Goal: Task Accomplishment & Management: Use online tool/utility

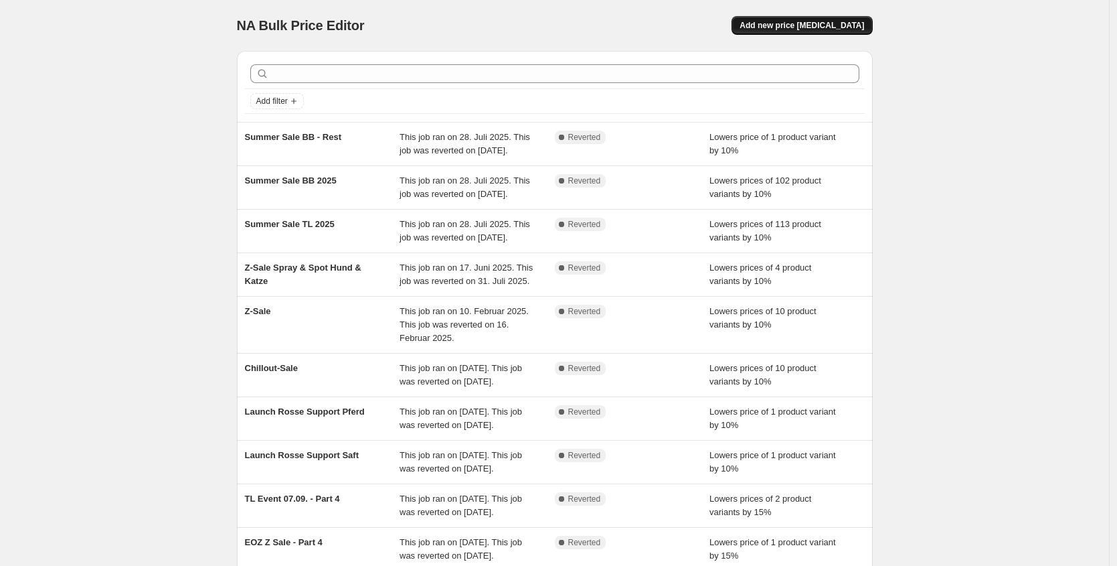
click at [798, 29] on span "Add new price [MEDICAL_DATA]" at bounding box center [802, 25] width 124 height 11
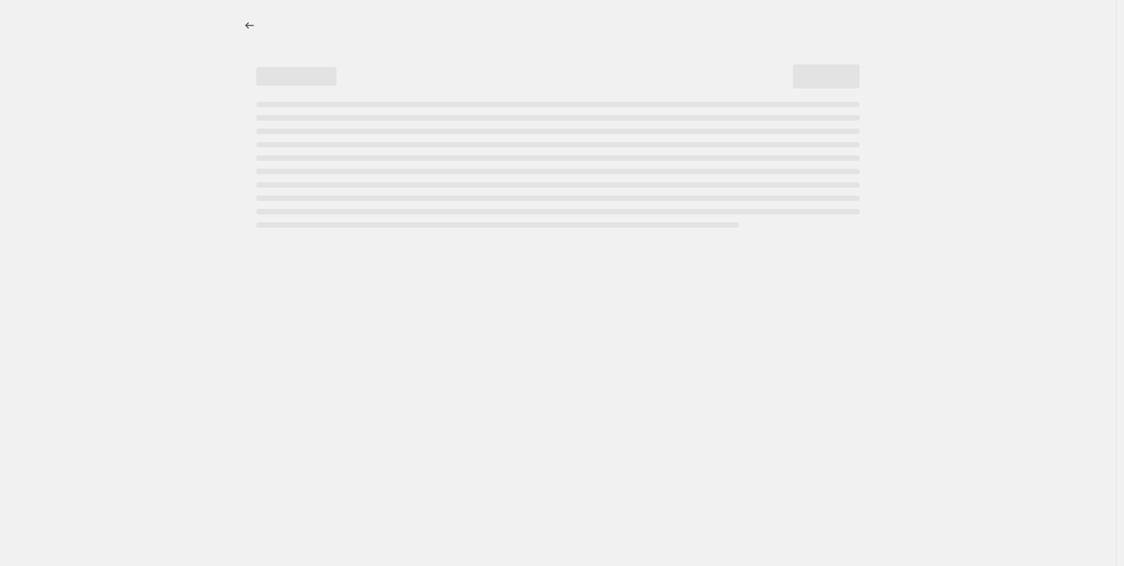
select select "percentage"
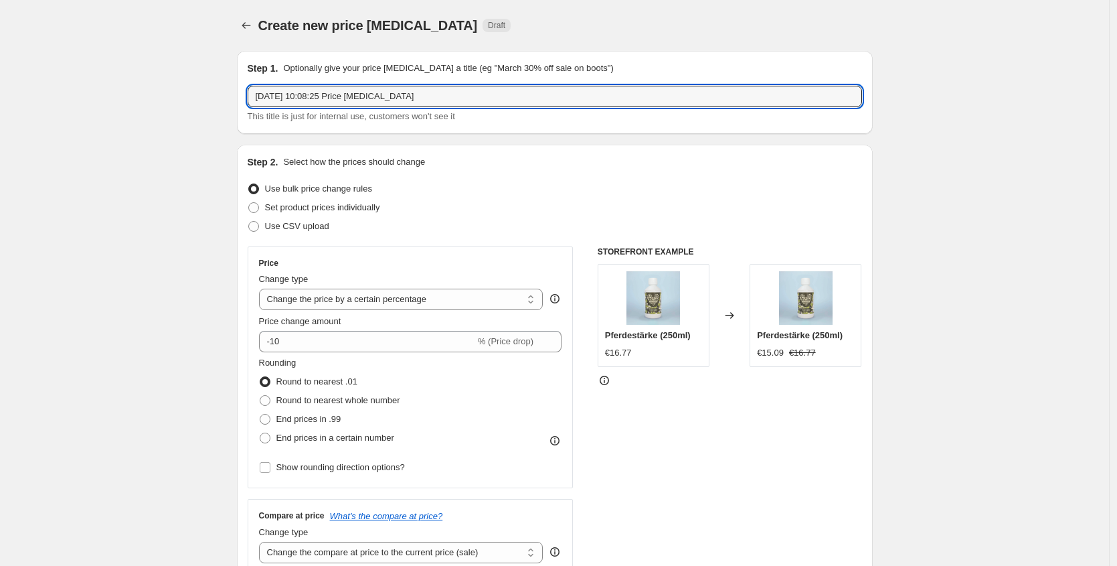
drag, startPoint x: 51, startPoint y: 99, endPoint x: 42, endPoint y: 99, distance: 8.7
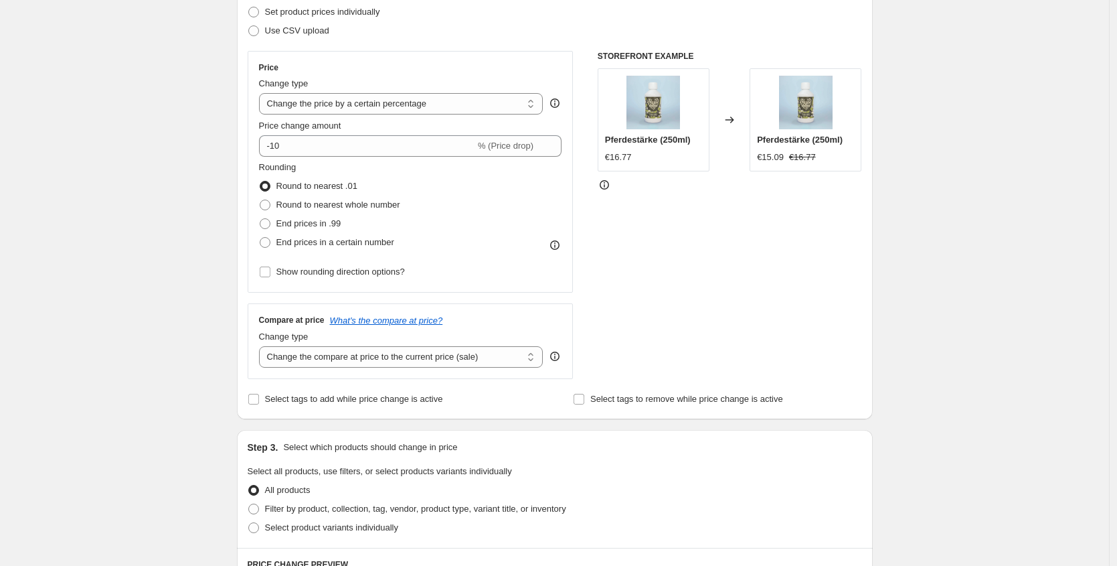
scroll to position [266, 0]
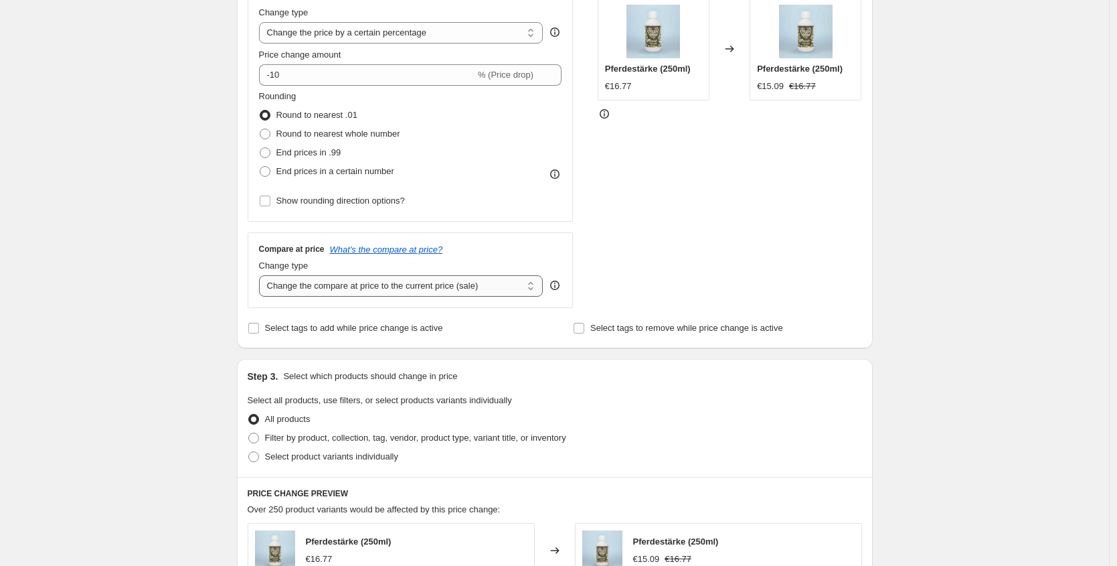
type input "10% Darmpflege"
click at [458, 284] on select "Change the compare at price to the current price (sale) Change the compare at p…" at bounding box center [401, 285] width 284 height 21
select select "no_change"
click at [262, 275] on select "Change the compare at price to the current price (sale) Change the compare at p…" at bounding box center [401, 285] width 284 height 21
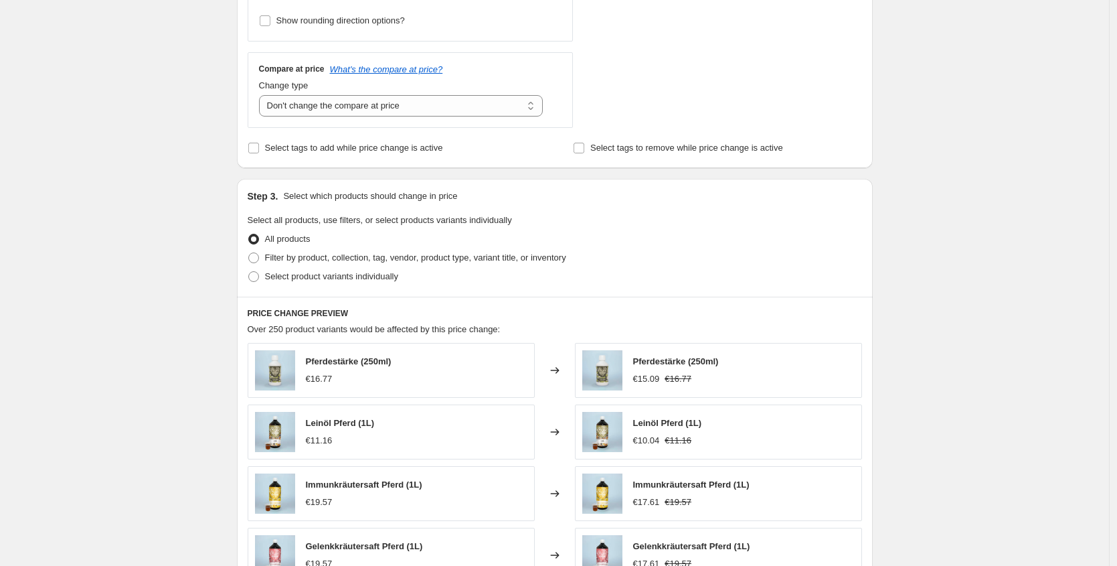
scroll to position [519, 0]
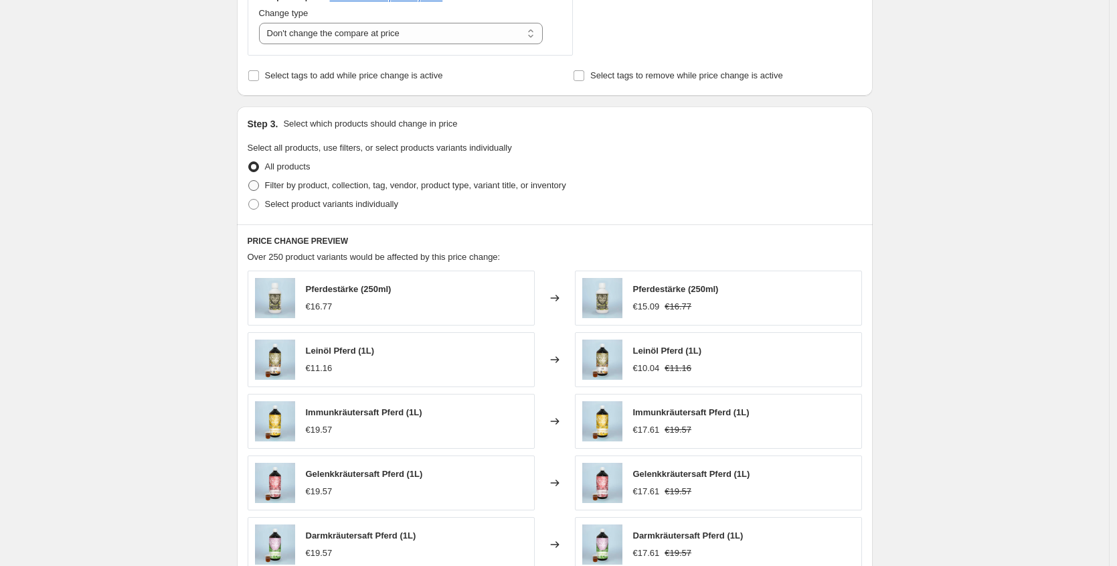
click at [390, 183] on span "Filter by product, collection, tag, vendor, product type, variant title, or inv…" at bounding box center [415, 185] width 301 height 10
click at [249, 181] on input "Filter by product, collection, tag, vendor, product type, variant title, or inv…" at bounding box center [248, 180] width 1 height 1
radio input "true"
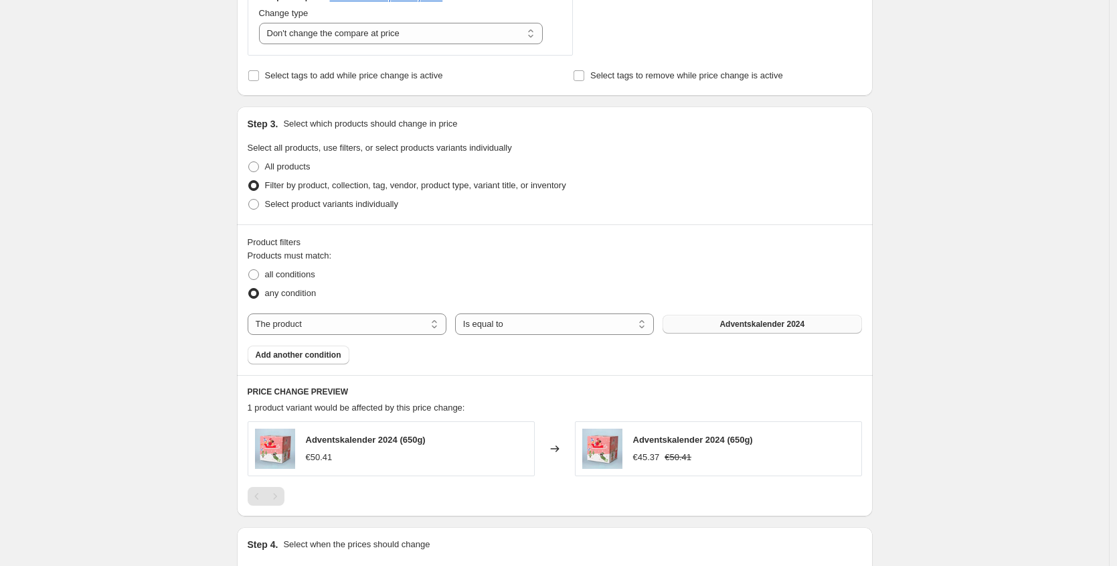
click at [721, 327] on span "Adventskalender 2024" at bounding box center [761, 324] width 85 height 11
click at [320, 361] on button "Add another condition" at bounding box center [299, 354] width 102 height 19
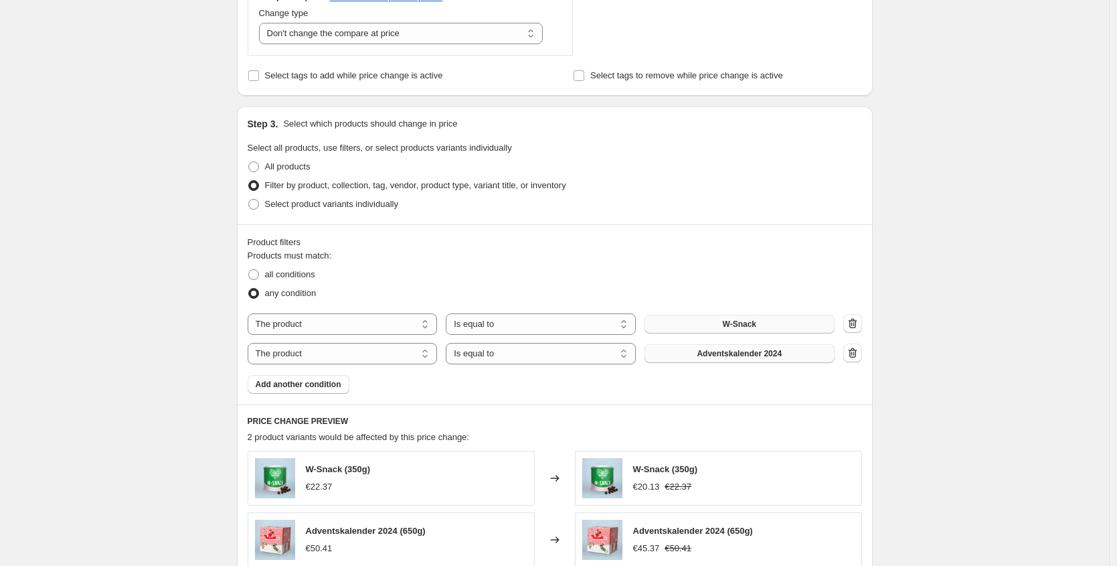
click at [742, 359] on button "Adventskalender 2024" at bounding box center [739, 353] width 190 height 19
click at [325, 385] on span "Add another condition" at bounding box center [299, 384] width 86 height 11
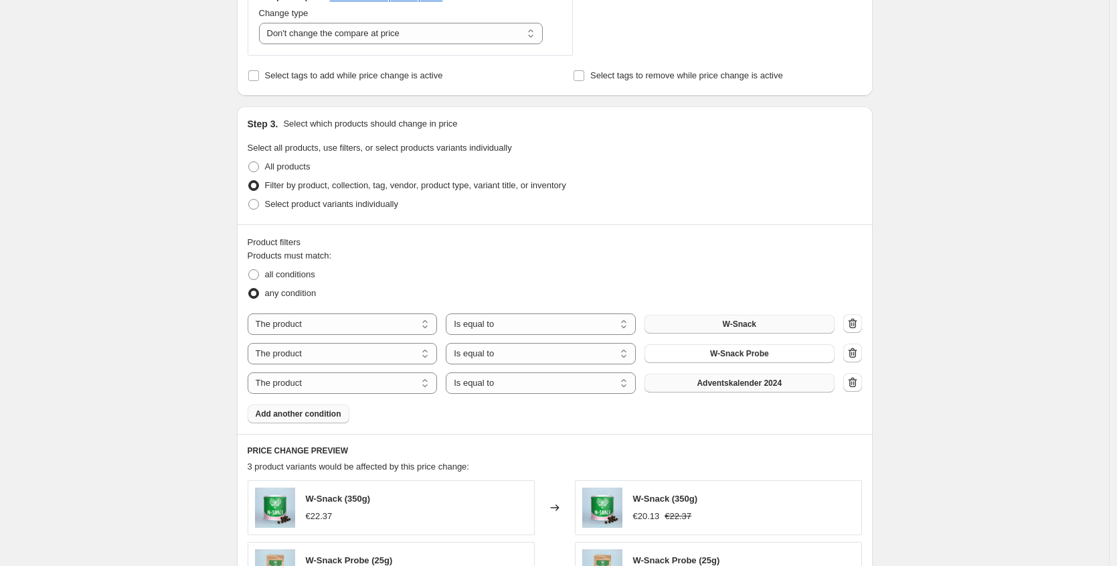
click at [692, 381] on button "Adventskalender 2024" at bounding box center [739, 382] width 190 height 19
click at [313, 408] on span "Add another condition" at bounding box center [299, 413] width 86 height 11
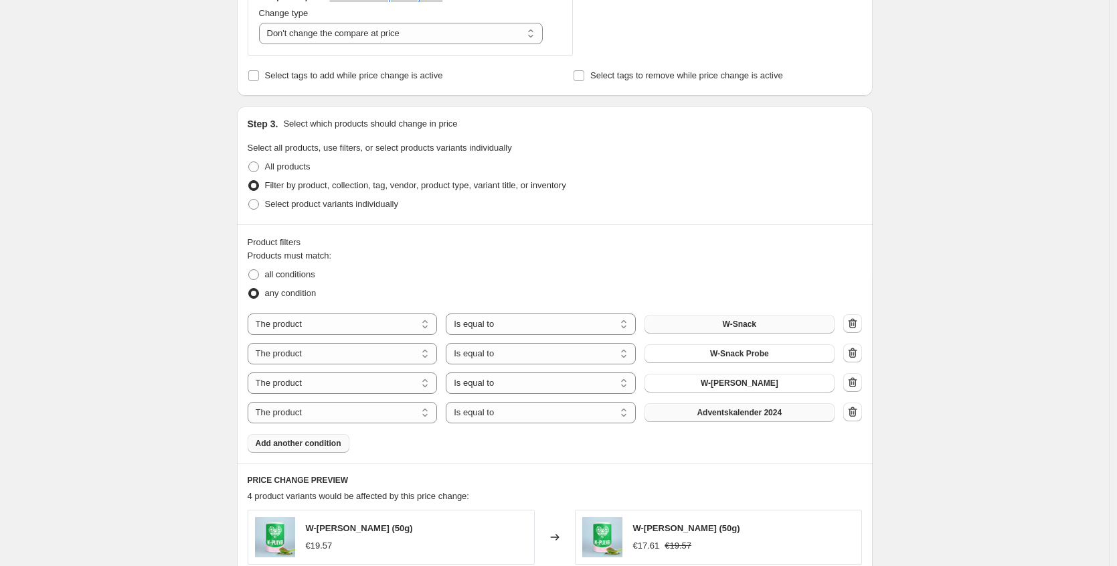
click at [728, 415] on span "Adventskalender 2024" at bounding box center [739, 412] width 85 height 11
click at [333, 449] on button "Add another condition" at bounding box center [299, 443] width 102 height 19
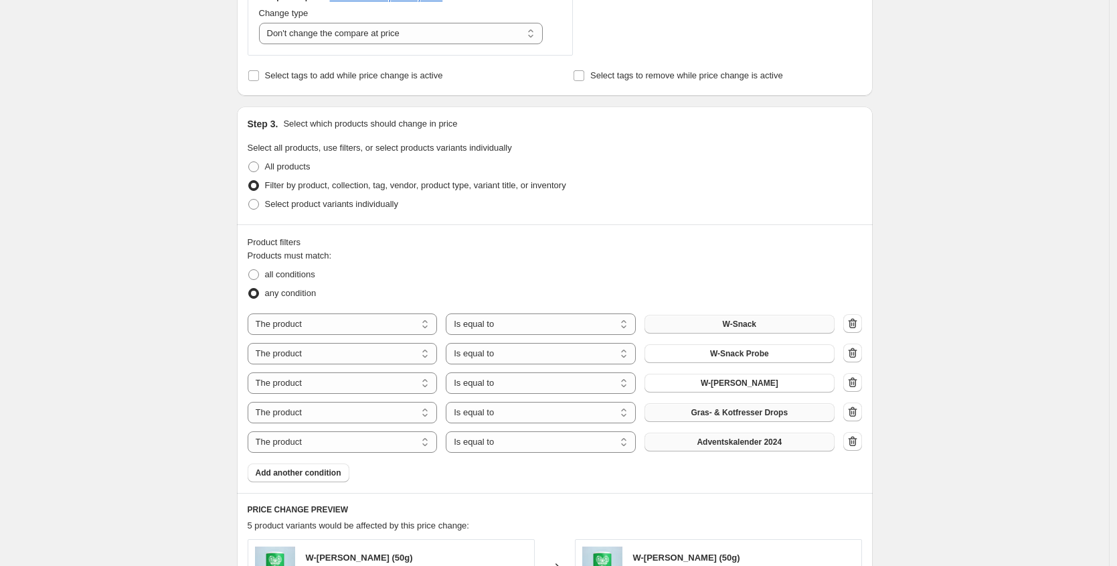
click at [718, 442] on span "Adventskalender 2024" at bounding box center [739, 441] width 85 height 11
click at [304, 466] on button "Add another condition" at bounding box center [299, 472] width 102 height 19
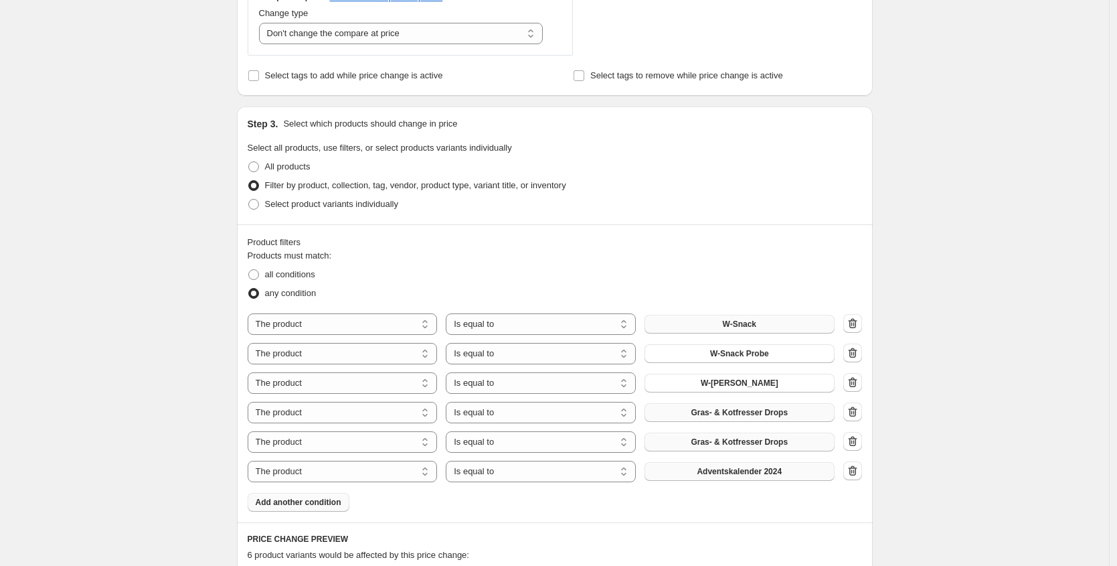
click at [714, 476] on button "Adventskalender 2024" at bounding box center [739, 471] width 190 height 19
click at [334, 509] on button "Add another condition" at bounding box center [299, 502] width 102 height 19
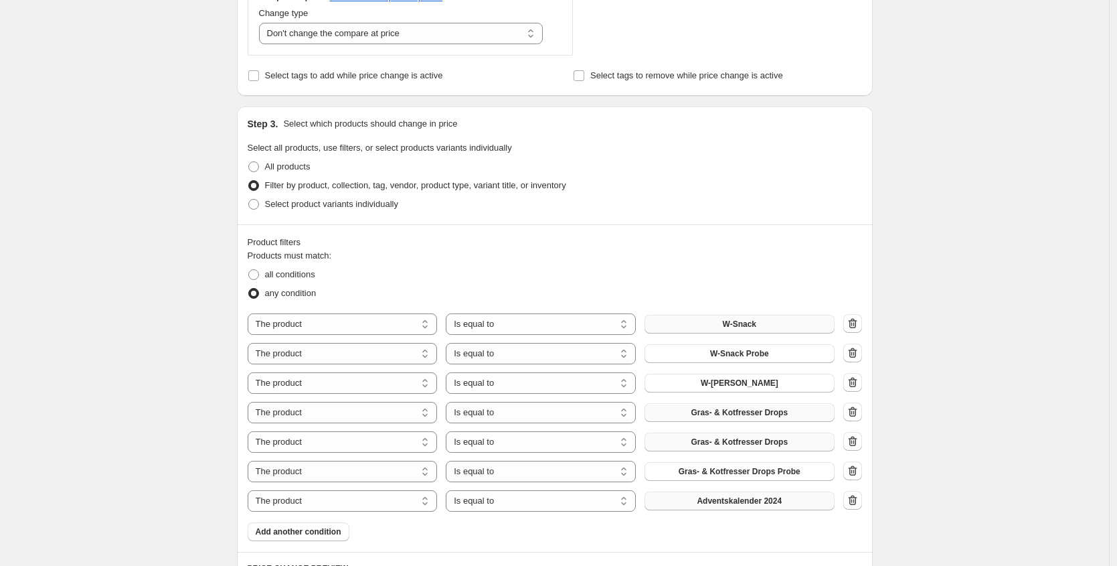
click at [721, 505] on span "Adventskalender 2024" at bounding box center [739, 500] width 85 height 11
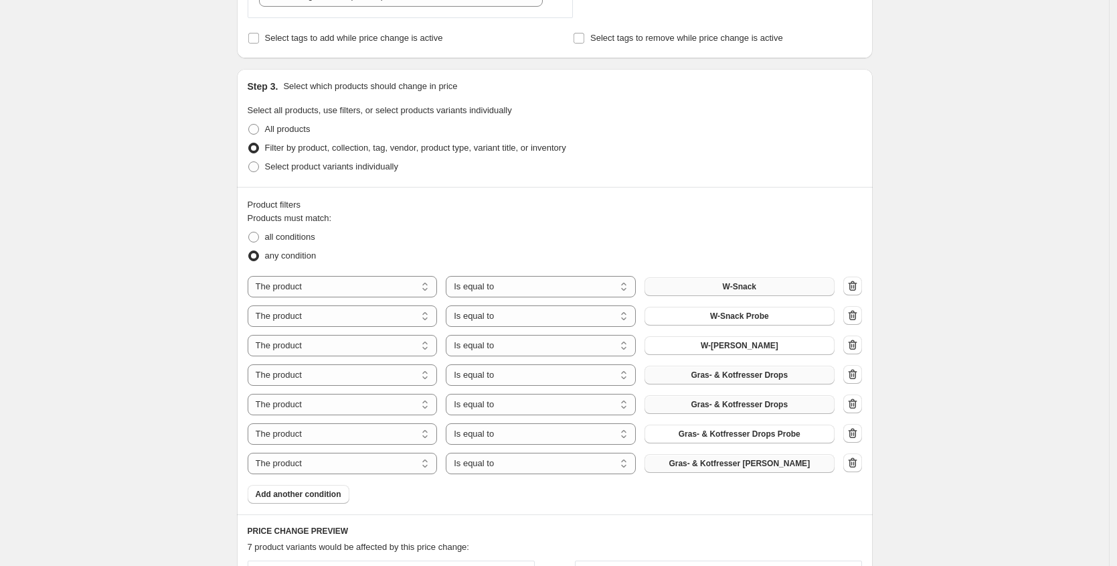
scroll to position [598, 0]
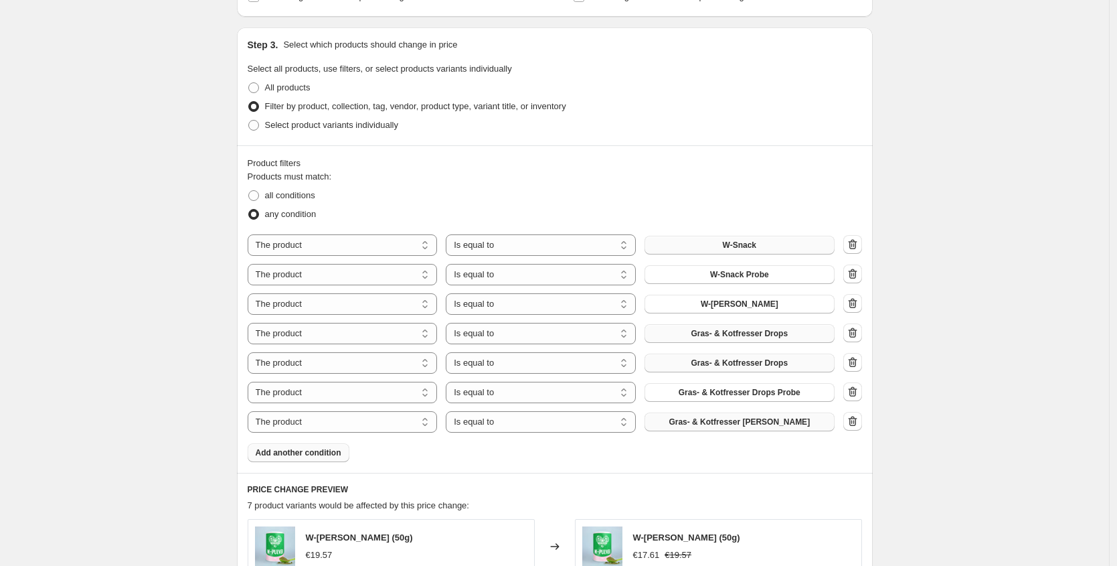
click at [341, 454] on span "Add another condition" at bounding box center [299, 452] width 86 height 11
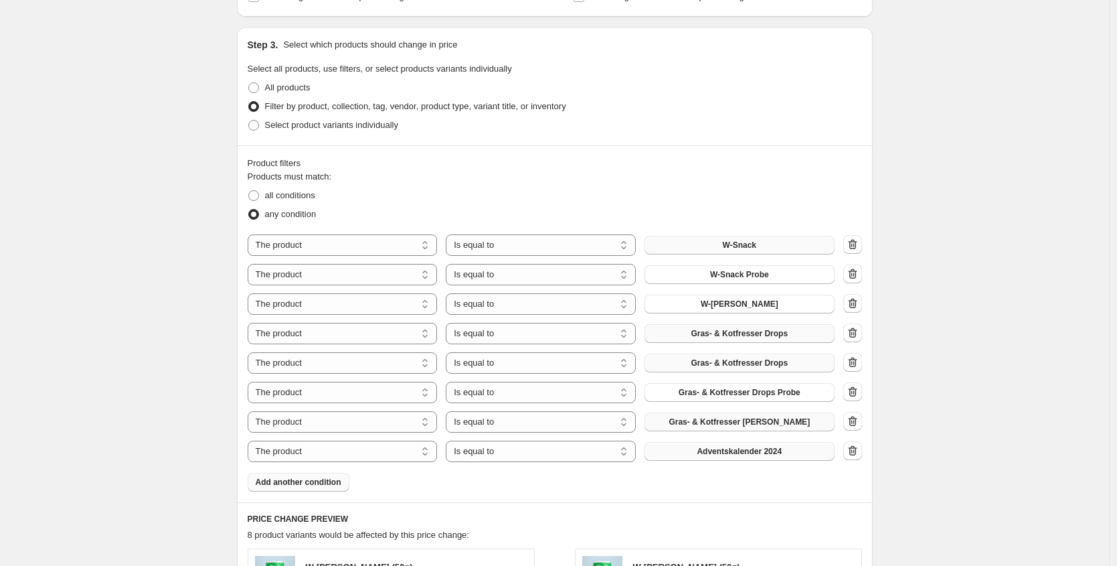
click at [745, 454] on span "Adventskalender 2024" at bounding box center [739, 451] width 85 height 11
click at [349, 487] on button "Add another condition" at bounding box center [299, 481] width 102 height 19
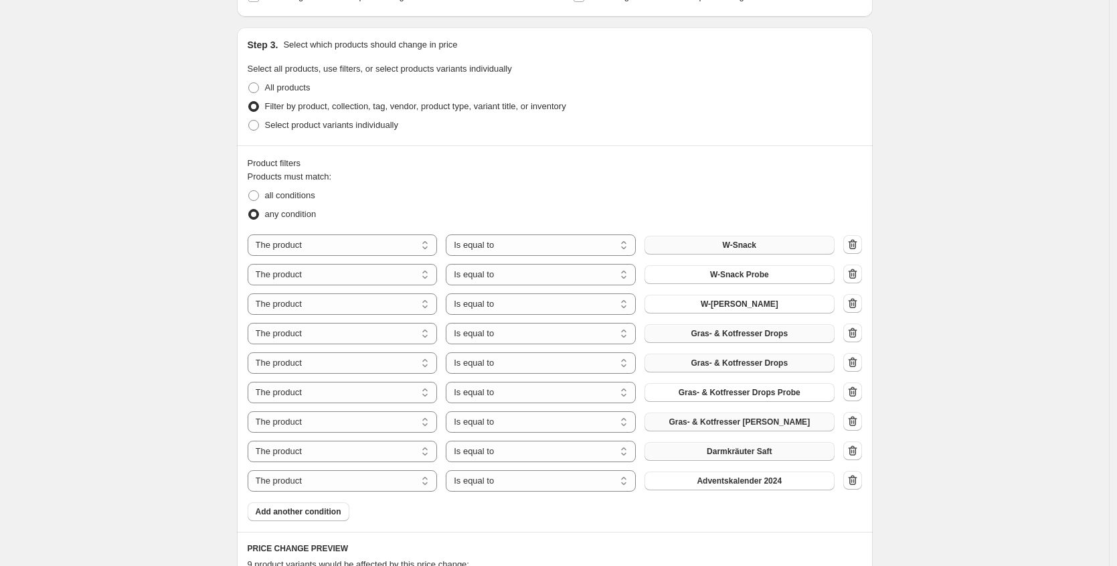
click at [780, 485] on span "Adventskalender 2024" at bounding box center [739, 480] width 85 height 11
click at [346, 503] on button "Add another condition" at bounding box center [299, 511] width 102 height 19
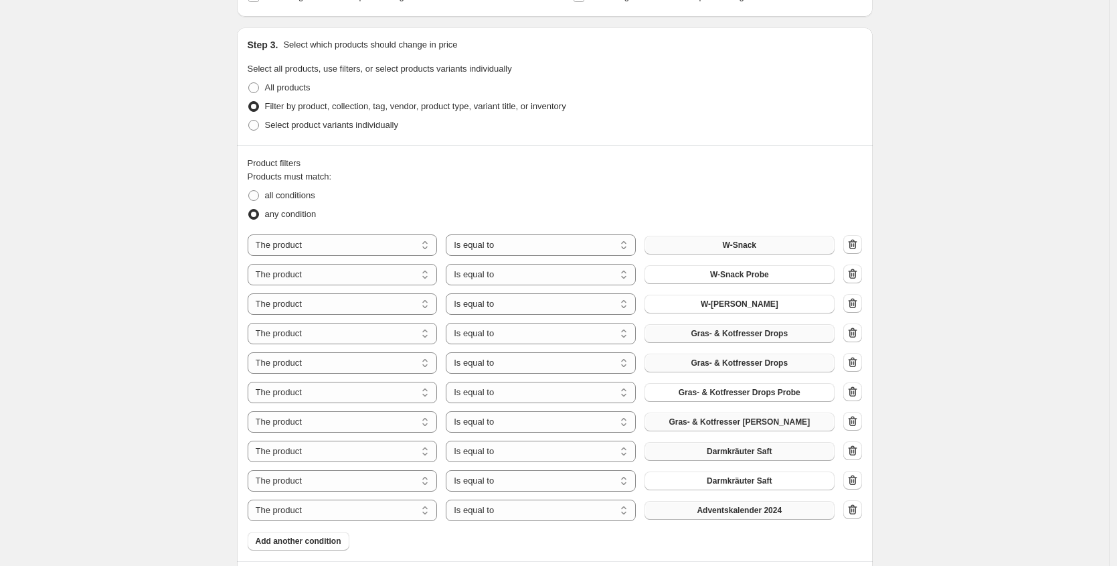
click at [727, 511] on span "Adventskalender 2024" at bounding box center [739, 510] width 85 height 11
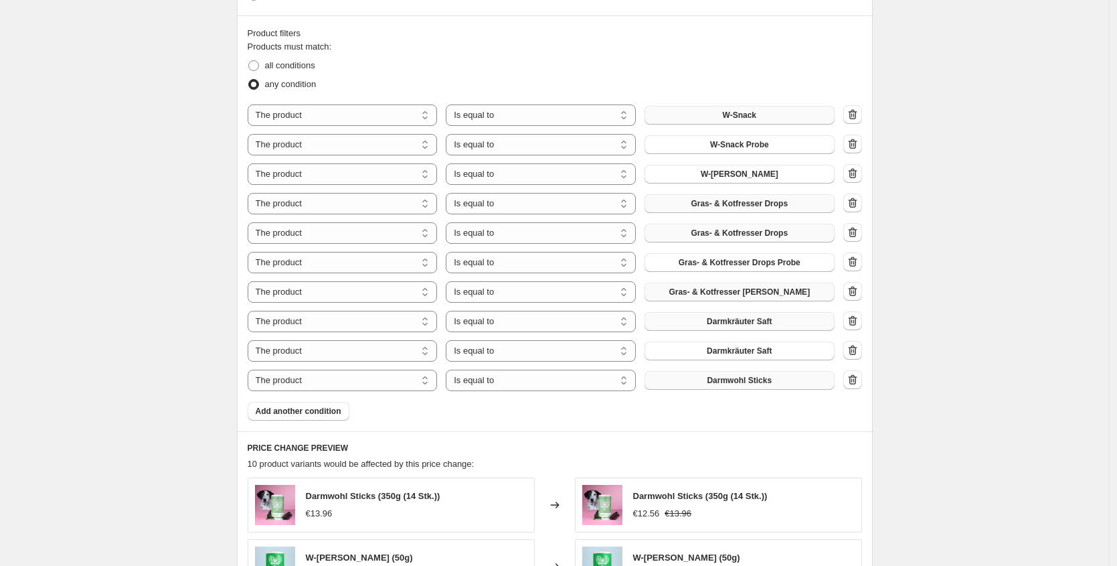
scroll to position [882, 0]
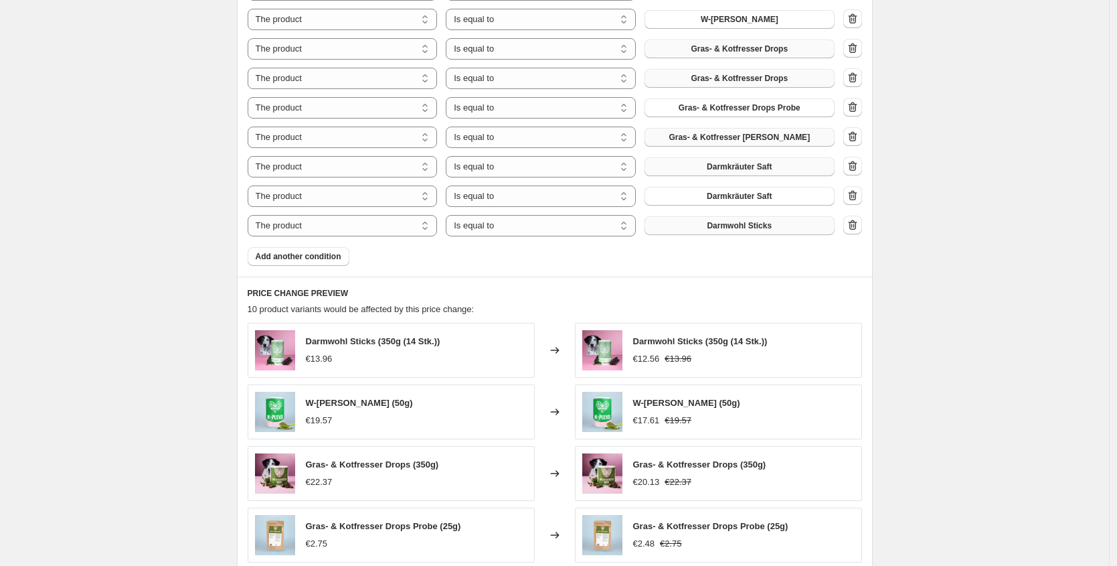
click at [306, 246] on div "Products must match: all conditions any condition The product The product's col…" at bounding box center [555, 76] width 614 height 380
click at [340, 257] on span "Add another condition" at bounding box center [299, 256] width 86 height 11
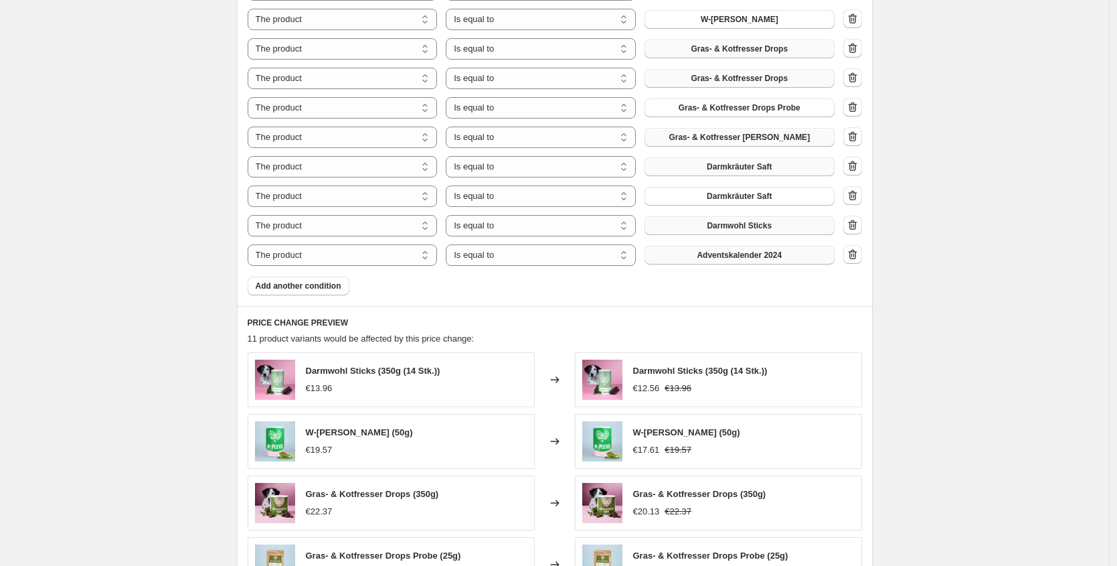
click at [721, 257] on span "Adventskalender 2024" at bounding box center [739, 255] width 85 height 11
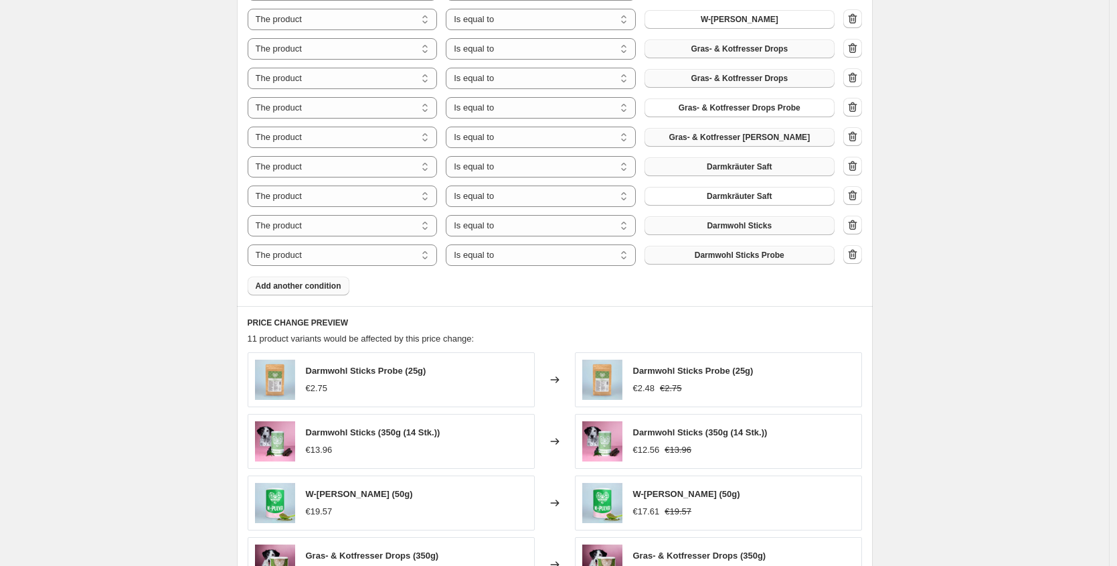
click at [336, 284] on span "Add another condition" at bounding box center [299, 285] width 86 height 11
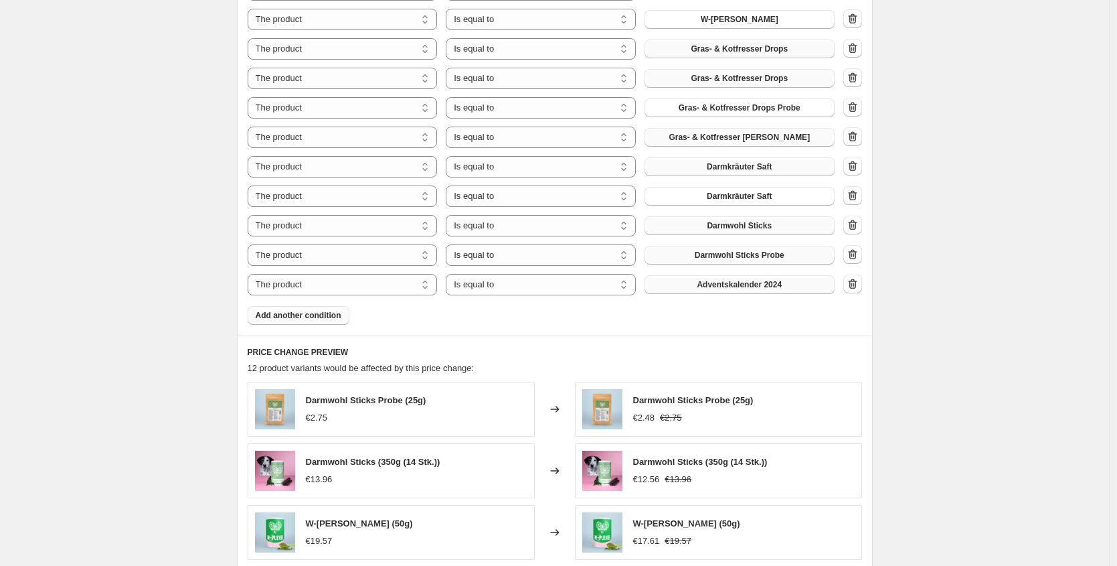
click at [729, 290] on button "Adventskalender 2024" at bounding box center [739, 284] width 190 height 19
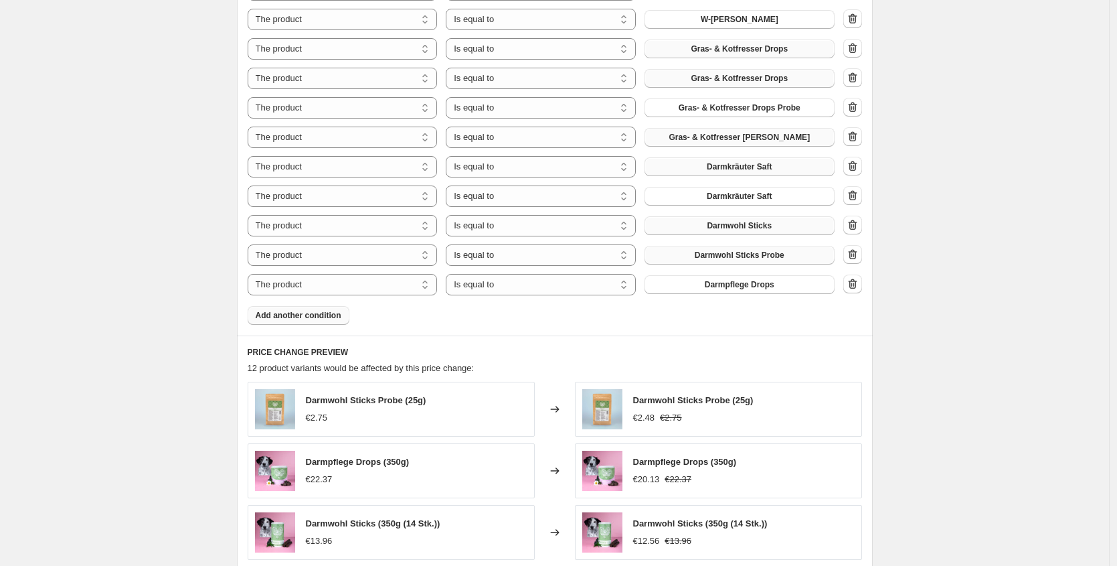
click at [339, 307] on button "Add another condition" at bounding box center [299, 315] width 102 height 19
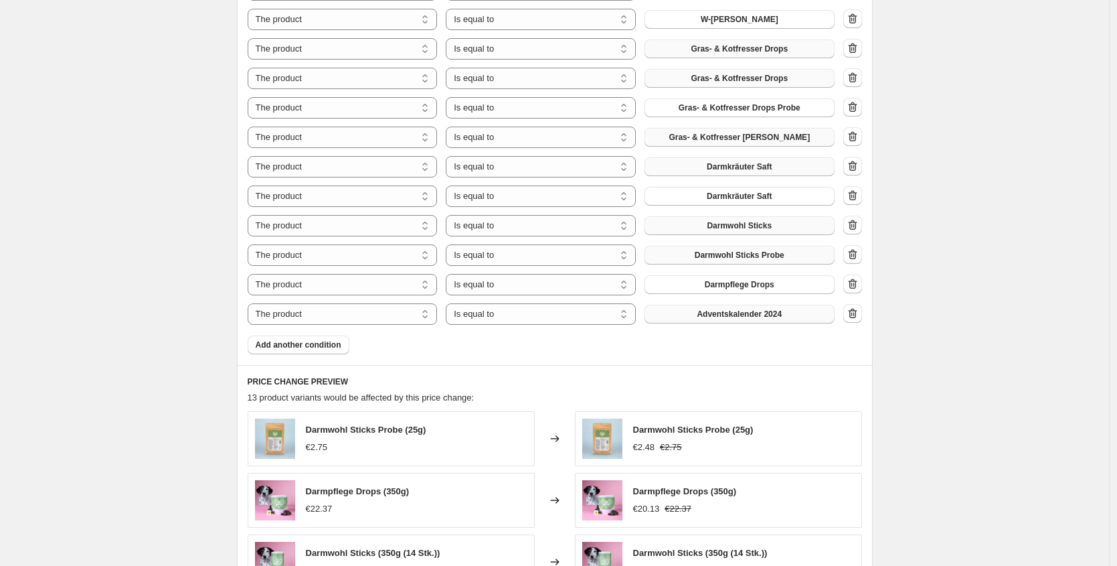
click at [770, 320] on button "Adventskalender 2024" at bounding box center [739, 314] width 190 height 19
click at [295, 343] on span "Add another condition" at bounding box center [299, 344] width 86 height 11
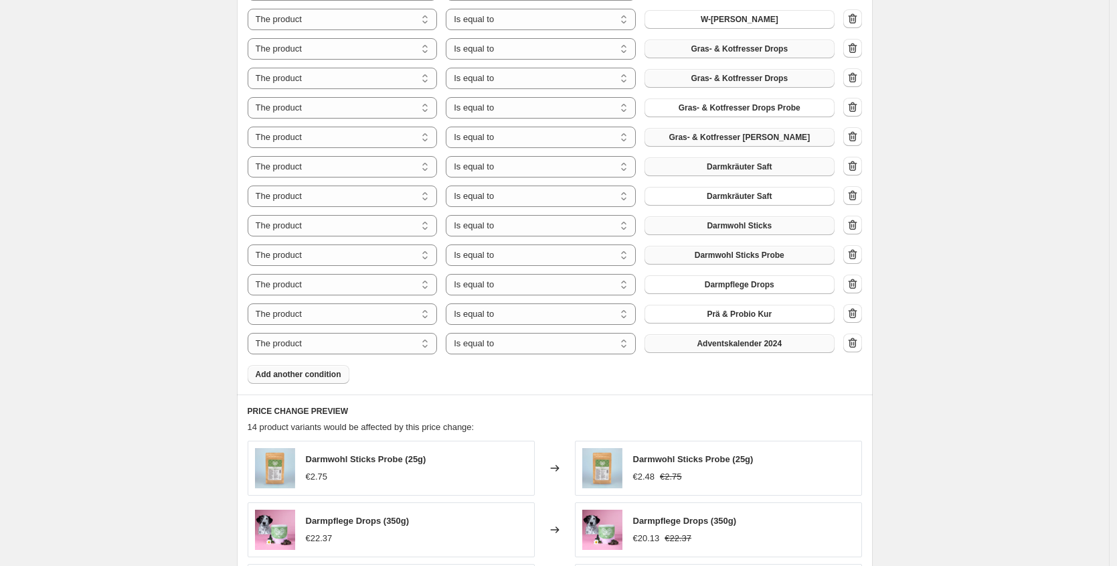
click at [819, 352] on button "Adventskalender 2024" at bounding box center [739, 343] width 190 height 19
click at [317, 375] on span "Add another condition" at bounding box center [299, 374] width 86 height 11
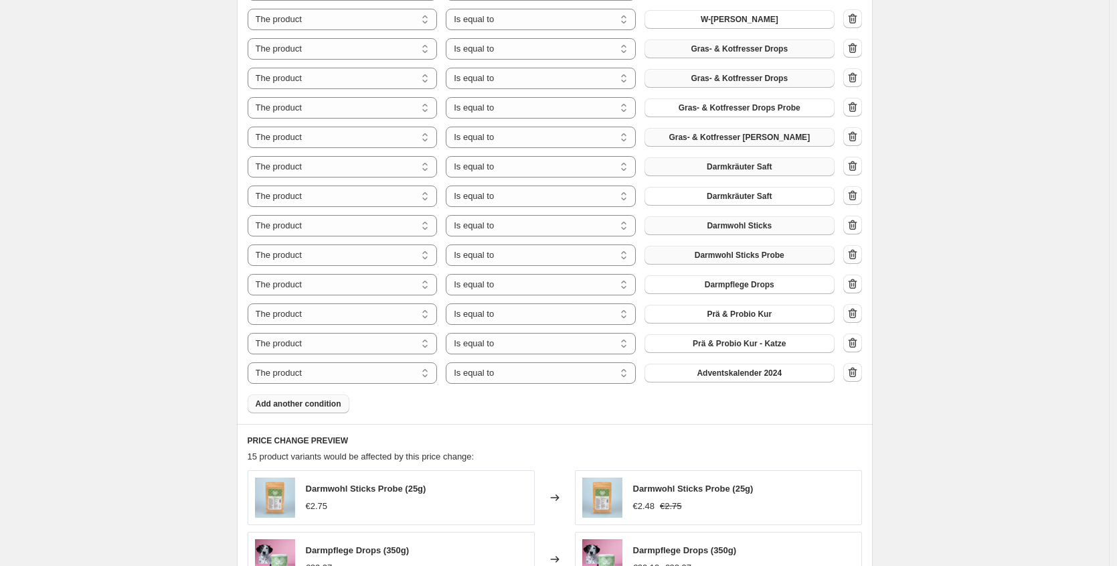
click at [741, 373] on span "Adventskalender 2024" at bounding box center [739, 372] width 85 height 11
click at [315, 408] on button "Add another condition" at bounding box center [299, 403] width 102 height 19
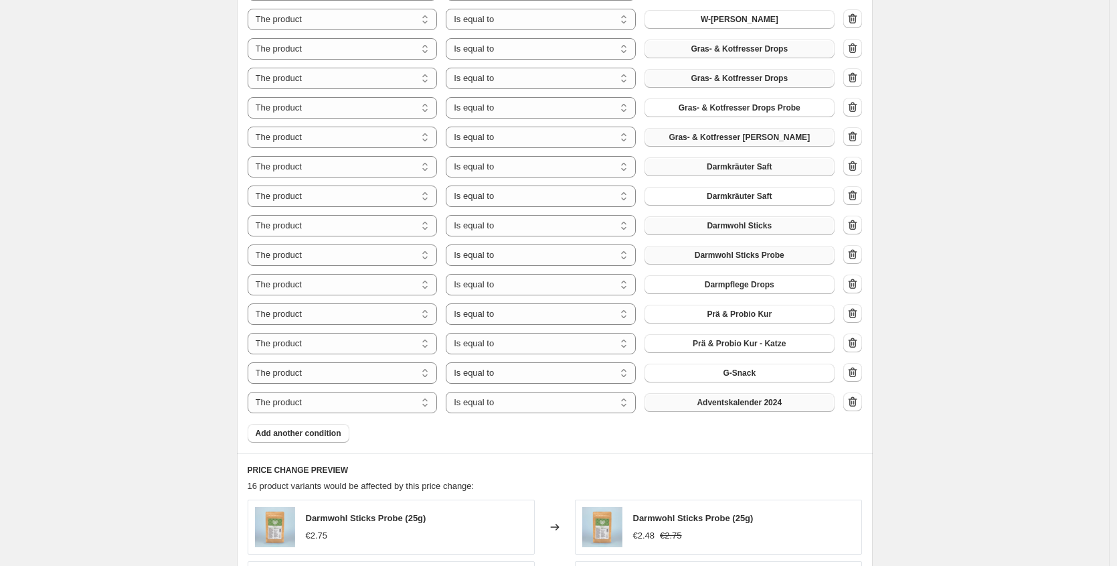
click at [754, 403] on span "Adventskalender 2024" at bounding box center [739, 402] width 85 height 11
click at [325, 432] on span "Add another condition" at bounding box center [299, 433] width 86 height 11
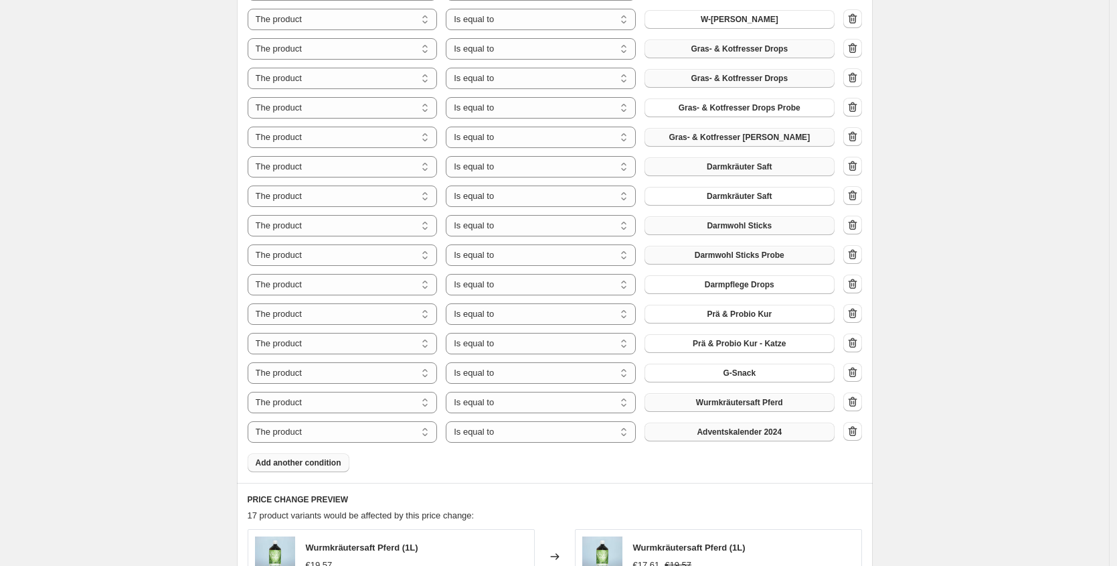
click at [744, 438] on button "Adventskalender 2024" at bounding box center [739, 431] width 190 height 19
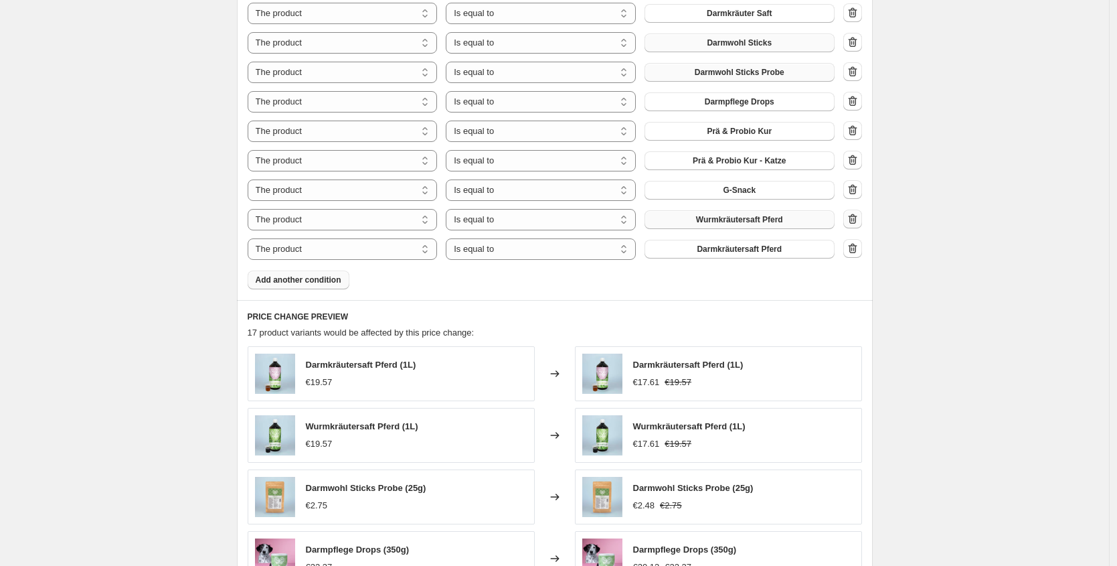
scroll to position [1394, 0]
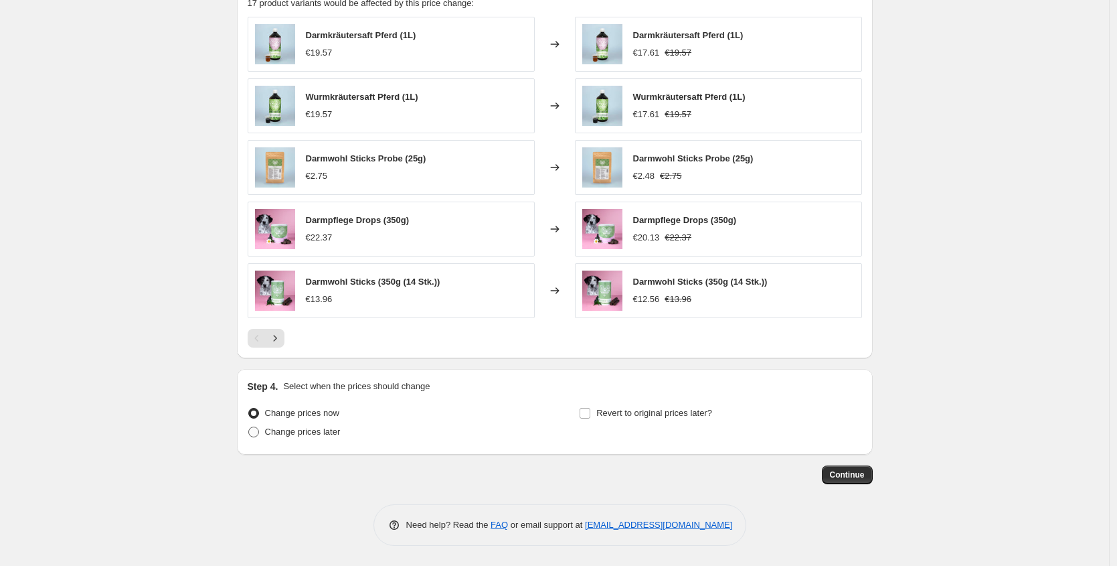
click at [341, 432] on span "Change prices later" at bounding box center [303, 431] width 76 height 10
click at [249, 427] on input "Change prices later" at bounding box center [248, 426] width 1 height 1
radio input "true"
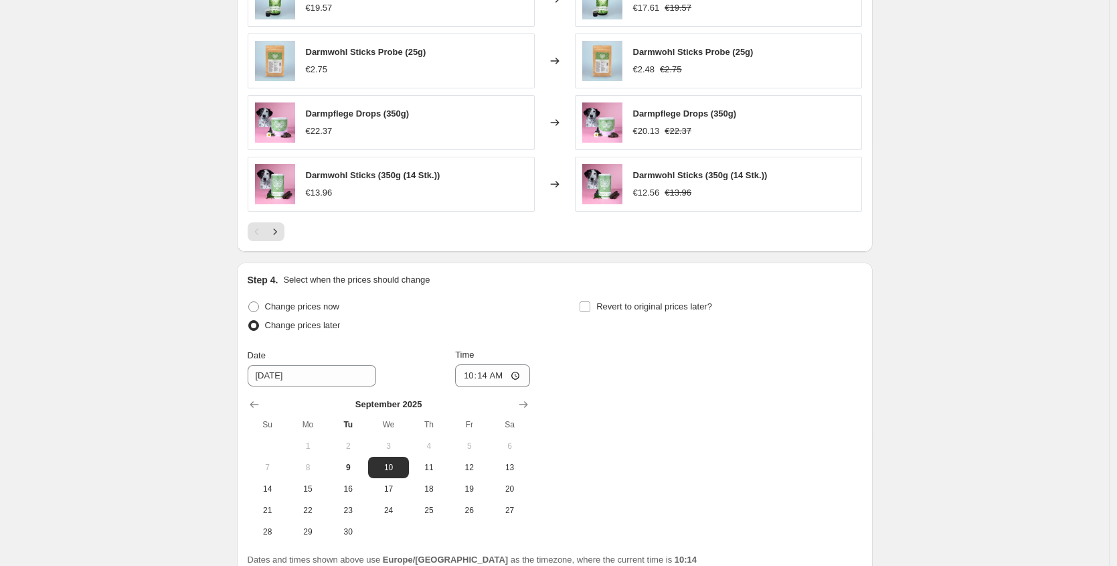
scroll to position [1623, 0]
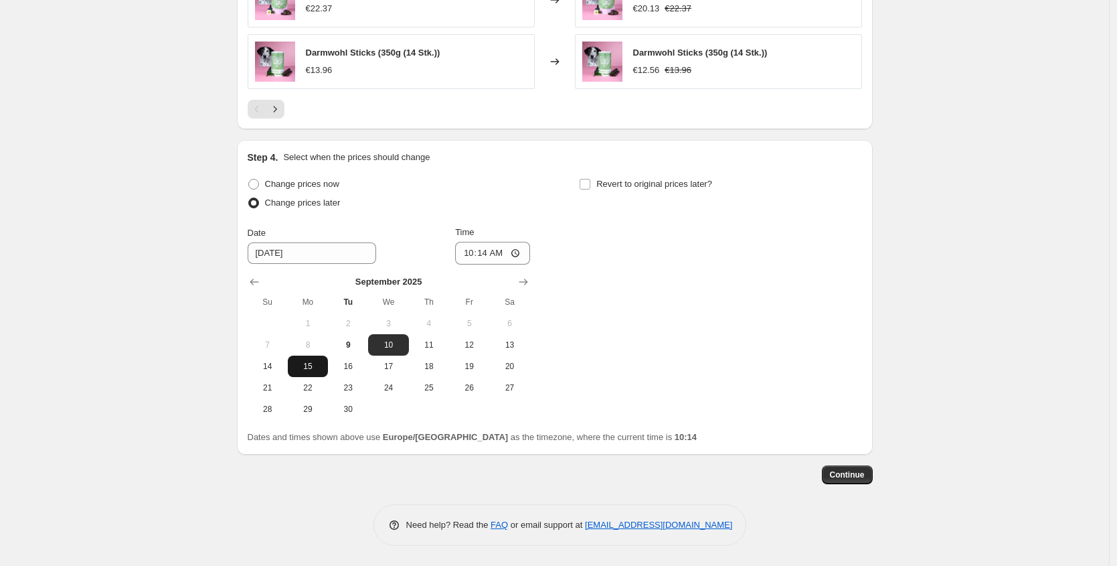
click at [323, 369] on span "15" at bounding box center [307, 366] width 29 height 11
type input "[DATE]"
click at [488, 255] on input "10:14" at bounding box center [492, 253] width 75 height 23
type input "00:05"
click at [670, 183] on span "Revert to original prices later?" at bounding box center [654, 184] width 116 height 10
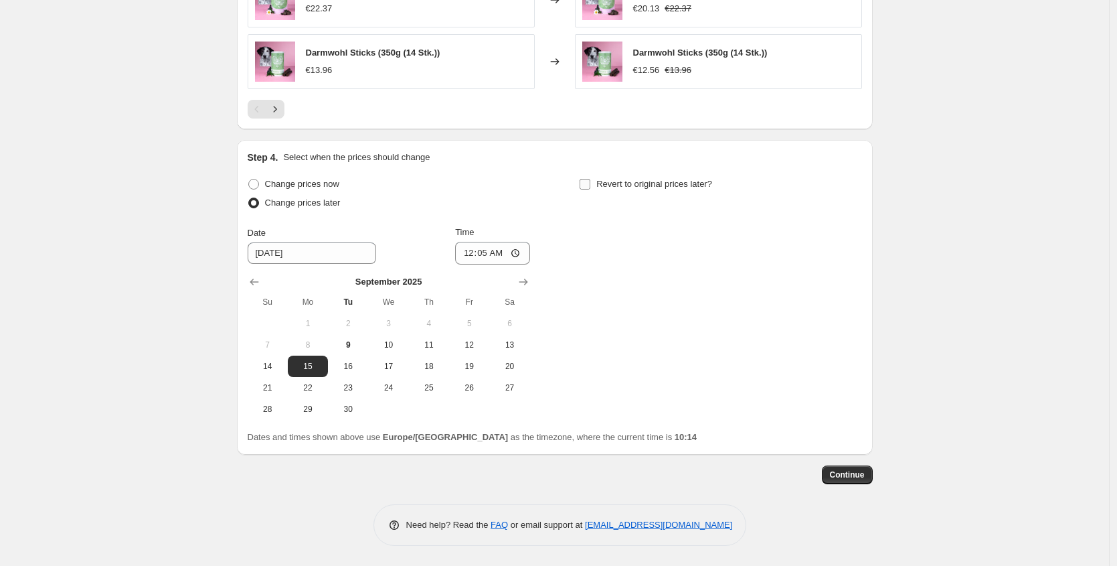
click at [590, 183] on input "Revert to original prices later?" at bounding box center [585, 184] width 11 height 11
checkbox input "true"
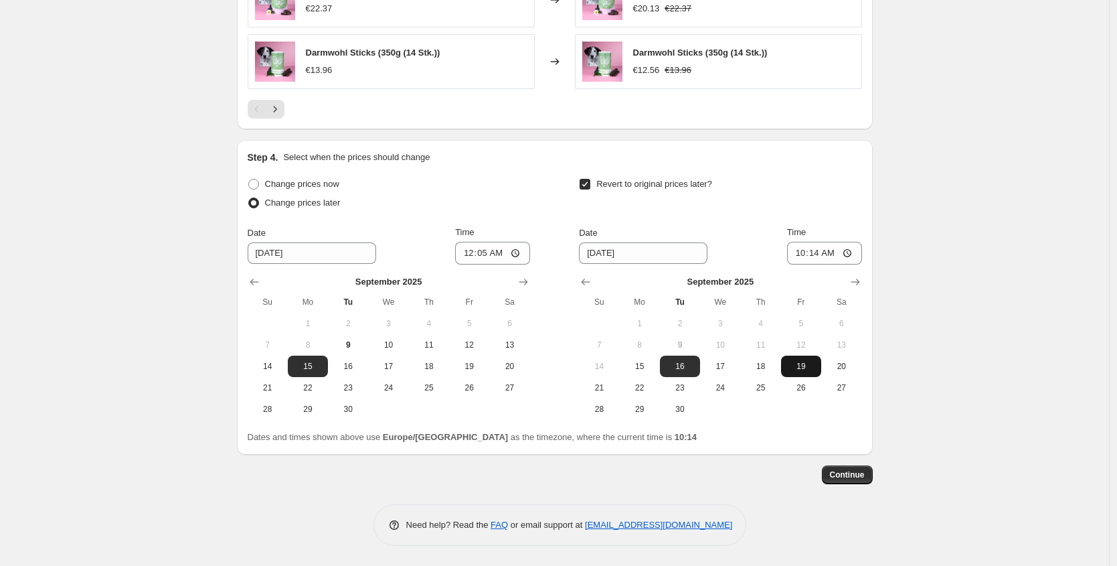
click at [791, 369] on span "19" at bounding box center [800, 366] width 29 height 11
type input "[DATE]"
click at [813, 256] on input "10:14" at bounding box center [824, 253] width 75 height 23
type input "23:59"
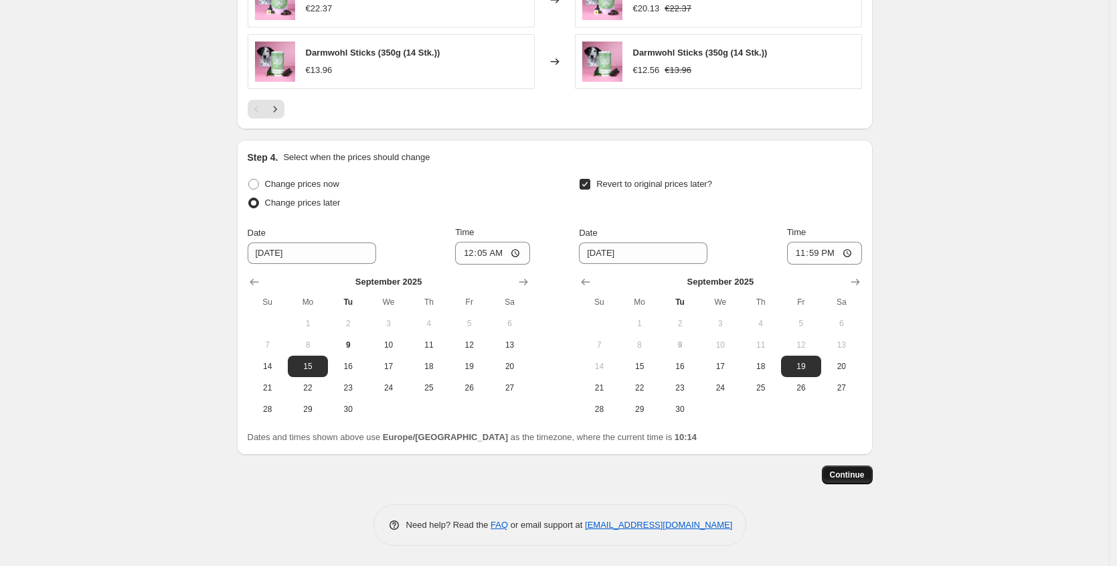
click at [862, 481] on button "Continue" at bounding box center [847, 474] width 51 height 19
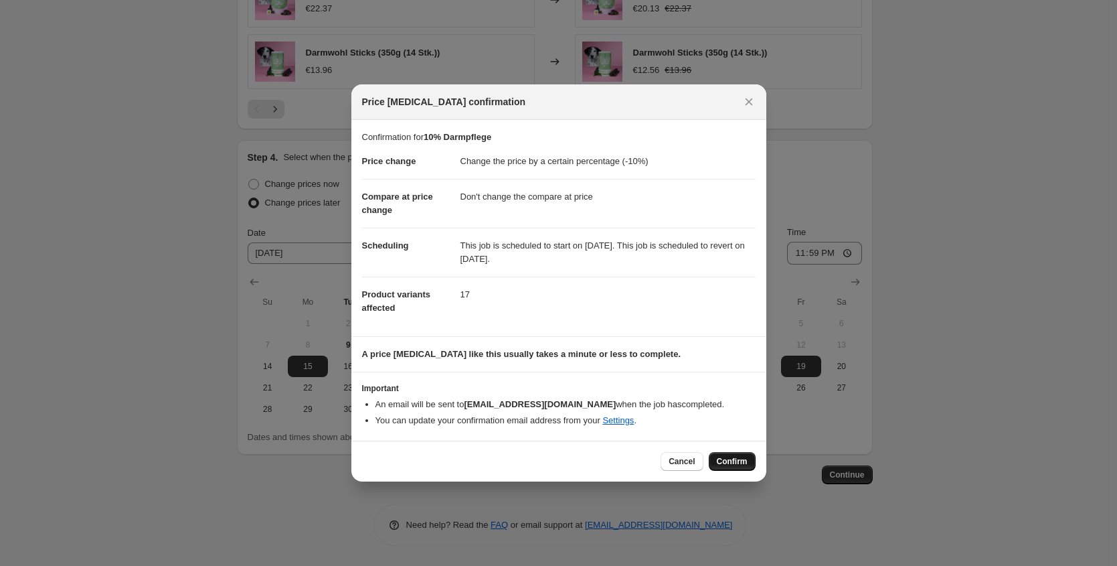
click at [748, 465] on button "Confirm" at bounding box center [732, 461] width 47 height 19
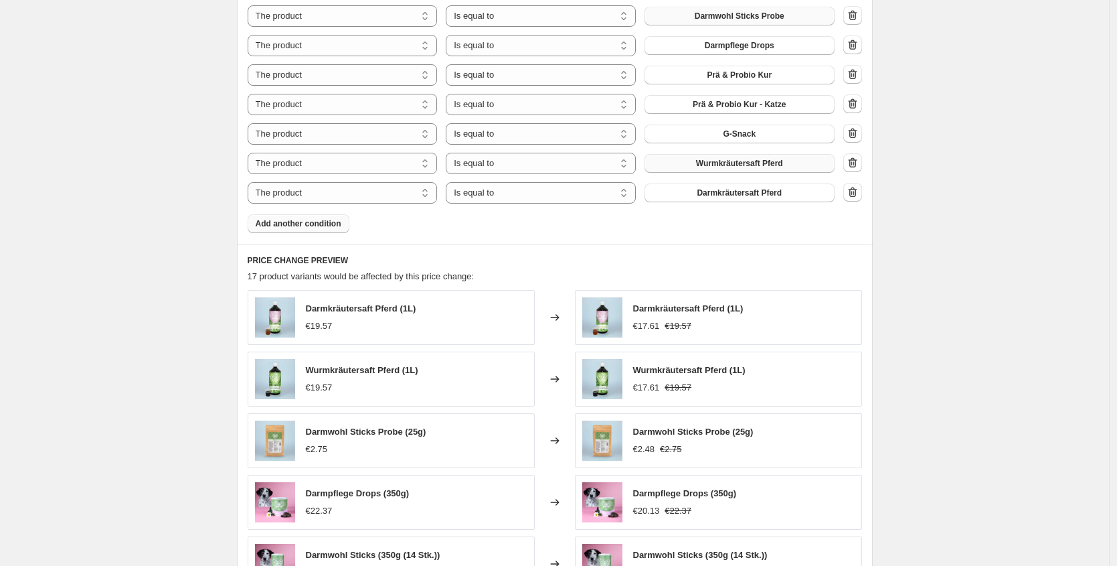
scroll to position [1016, 0]
